Goal: Task Accomplishment & Management: Manage account settings

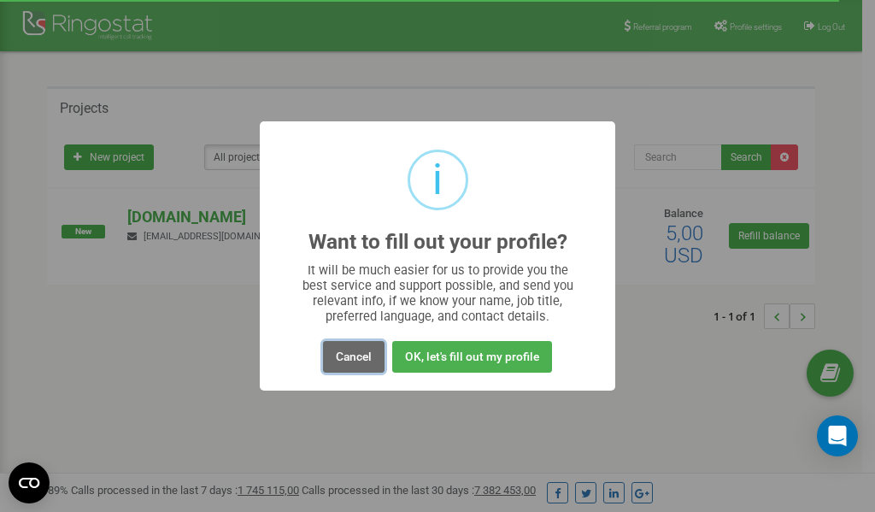
click at [359, 356] on button "Cancel" at bounding box center [354, 357] width 62 height 32
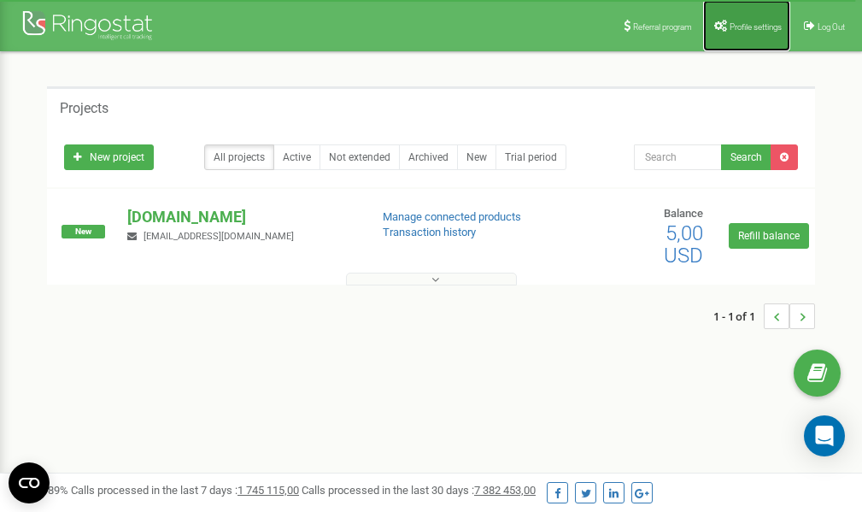
click at [755, 26] on span "Profile settings" at bounding box center [756, 26] width 52 height 9
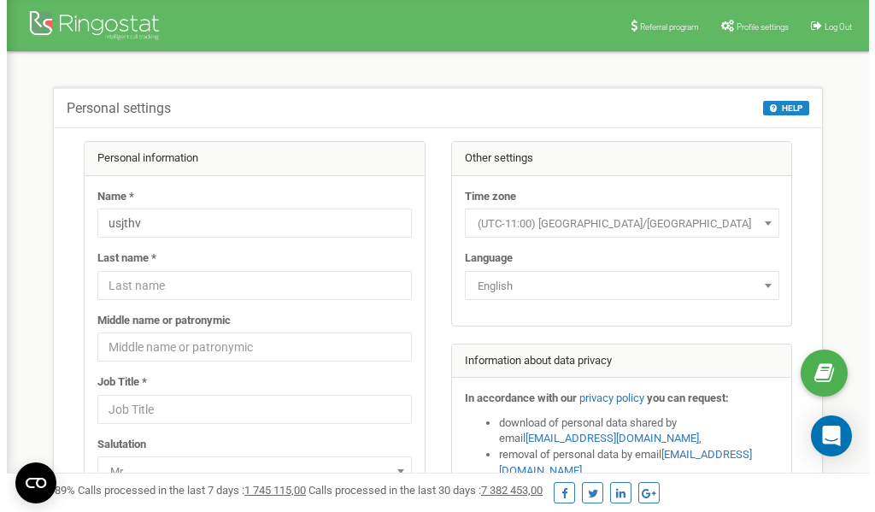
scroll to position [85, 0]
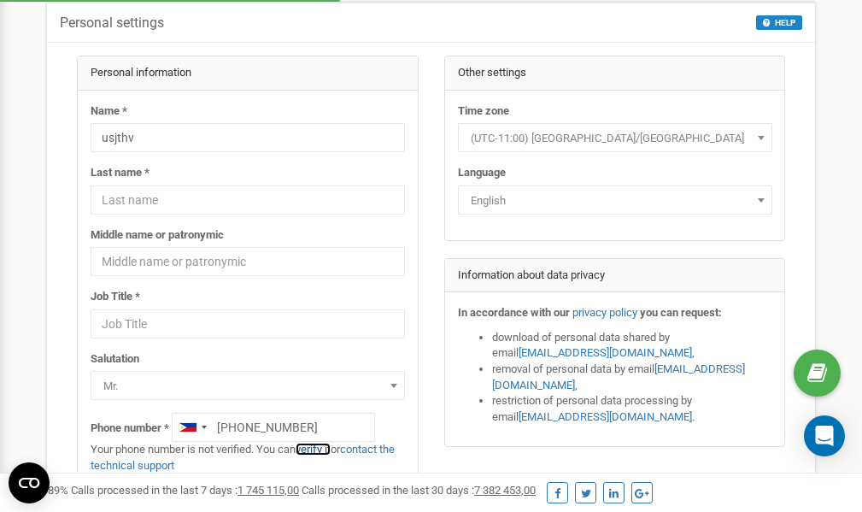
click at [322, 449] on link "verify it" at bounding box center [313, 449] width 35 height 13
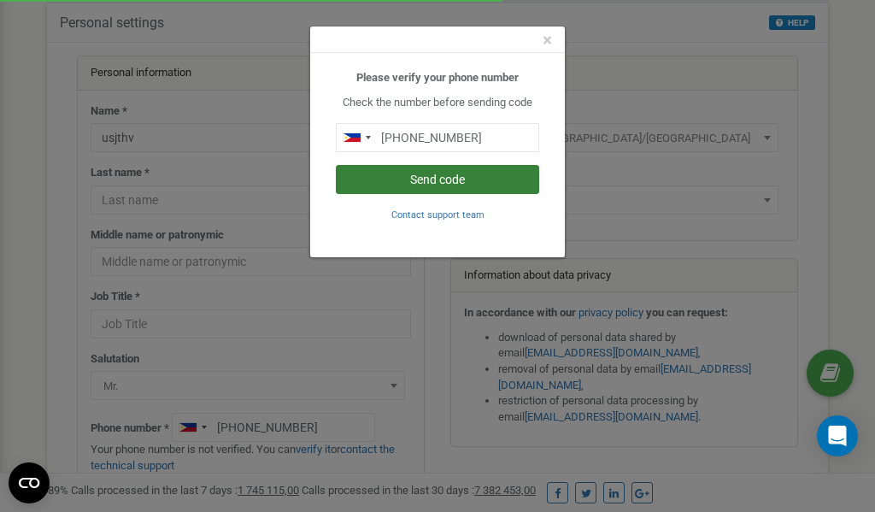
click at [425, 177] on button "Send code" at bounding box center [437, 179] width 203 height 29
